Goal: Use online tool/utility: Use online tool/utility

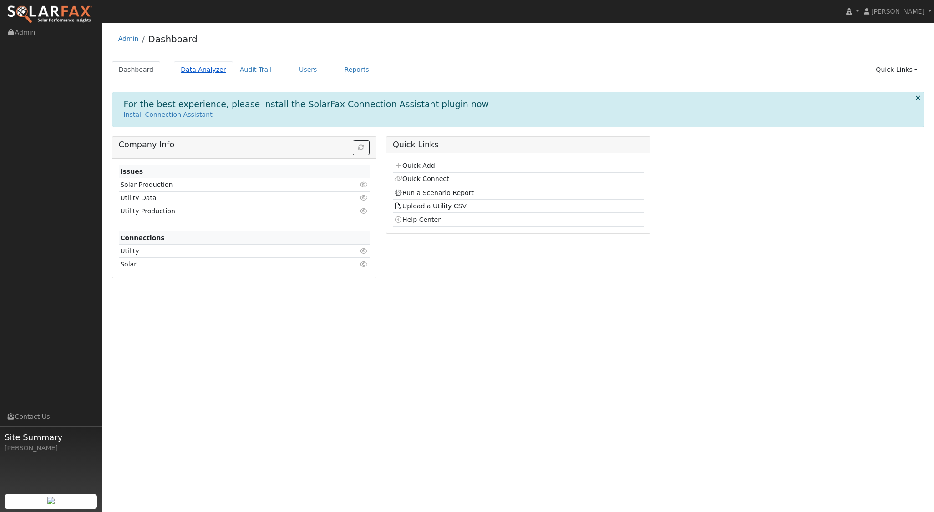
click at [198, 71] on link "Data Analyzer" at bounding box center [203, 69] width 59 height 17
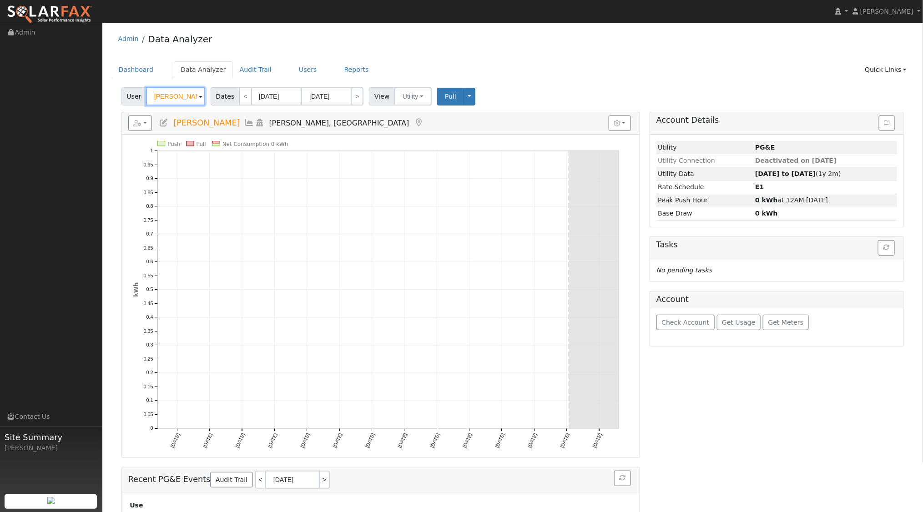
click at [192, 93] on input "Stewart Mclennan" at bounding box center [175, 96] width 59 height 18
click at [192, 93] on img at bounding box center [193, 95] width 23 height 17
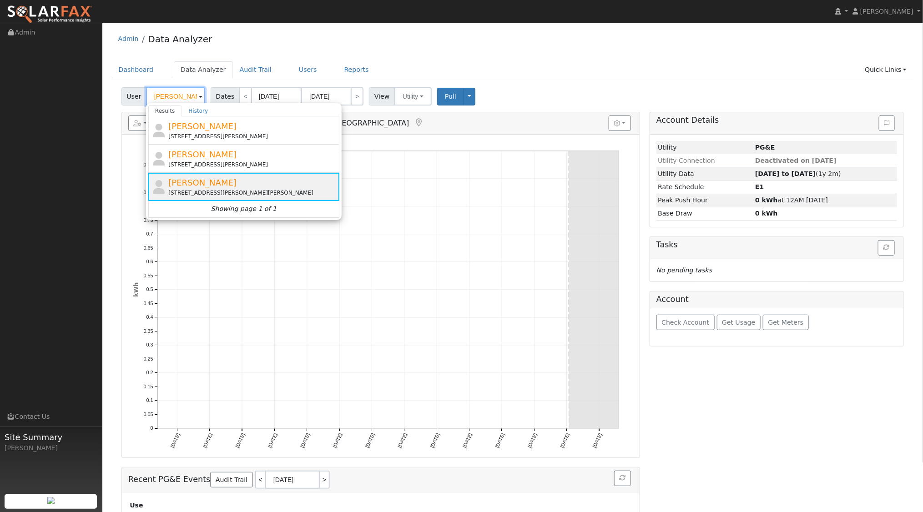
type input "stewart"
click at [216, 182] on span "Stewart Mclennan" at bounding box center [202, 183] width 68 height 10
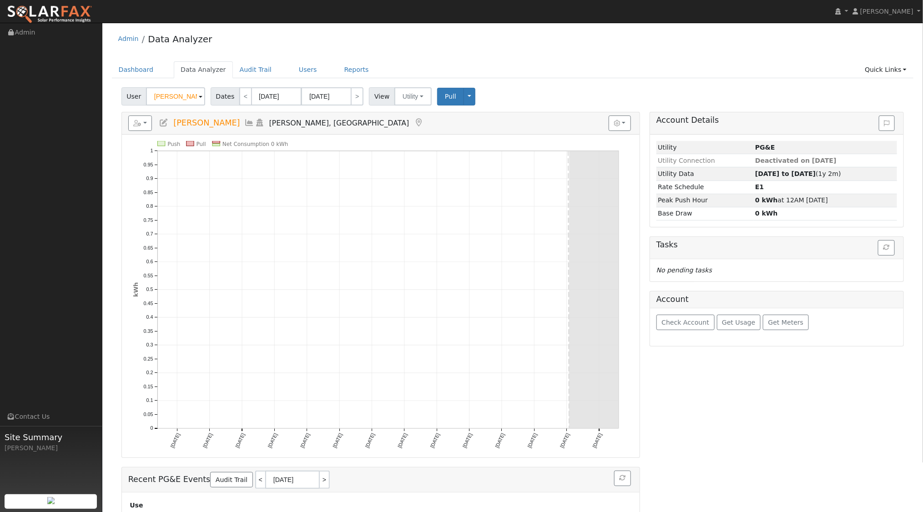
click at [257, 120] on icon at bounding box center [260, 123] width 10 height 8
